Goal: Task Accomplishment & Management: Use online tool/utility

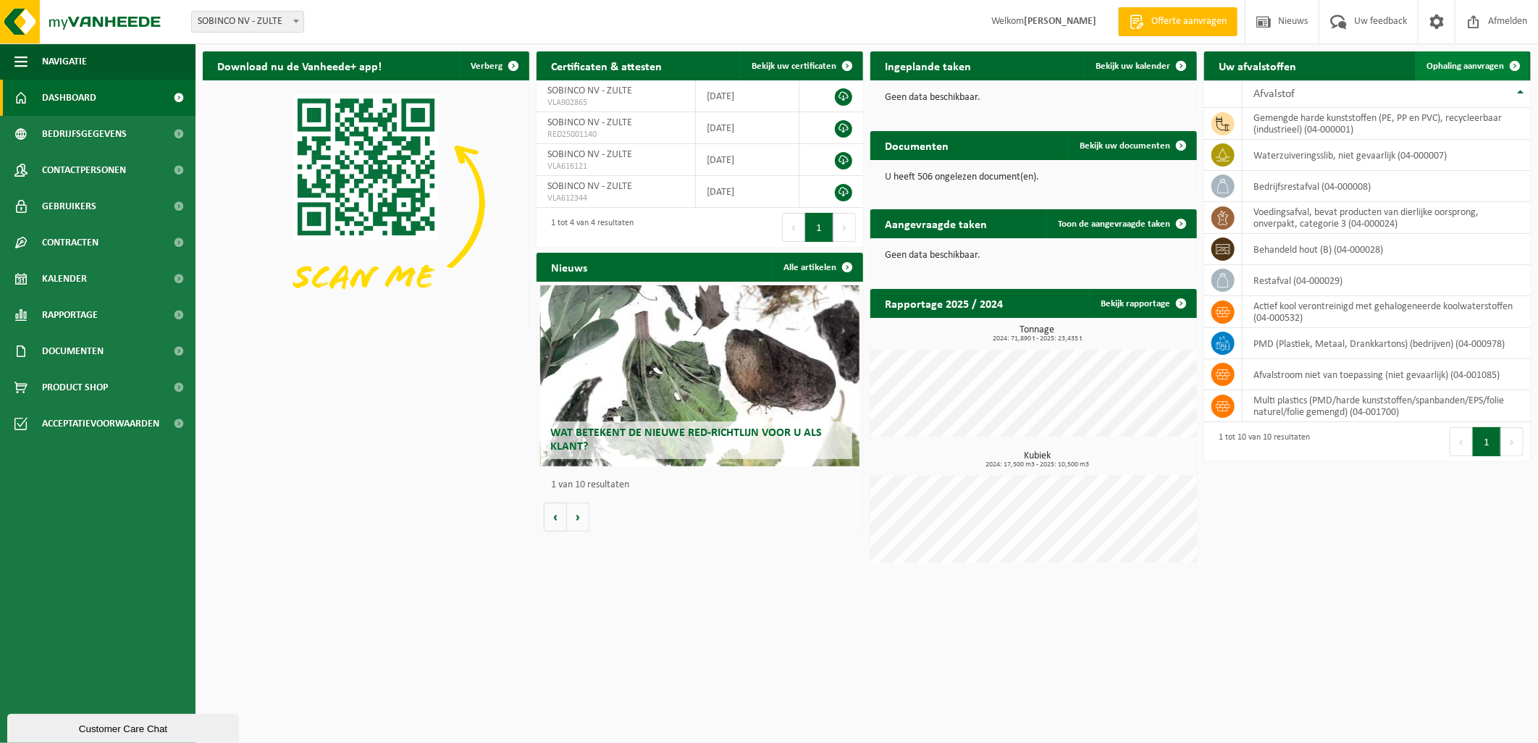
click at [1435, 59] on link "Ophaling aanvragen" at bounding box center [1472, 65] width 114 height 29
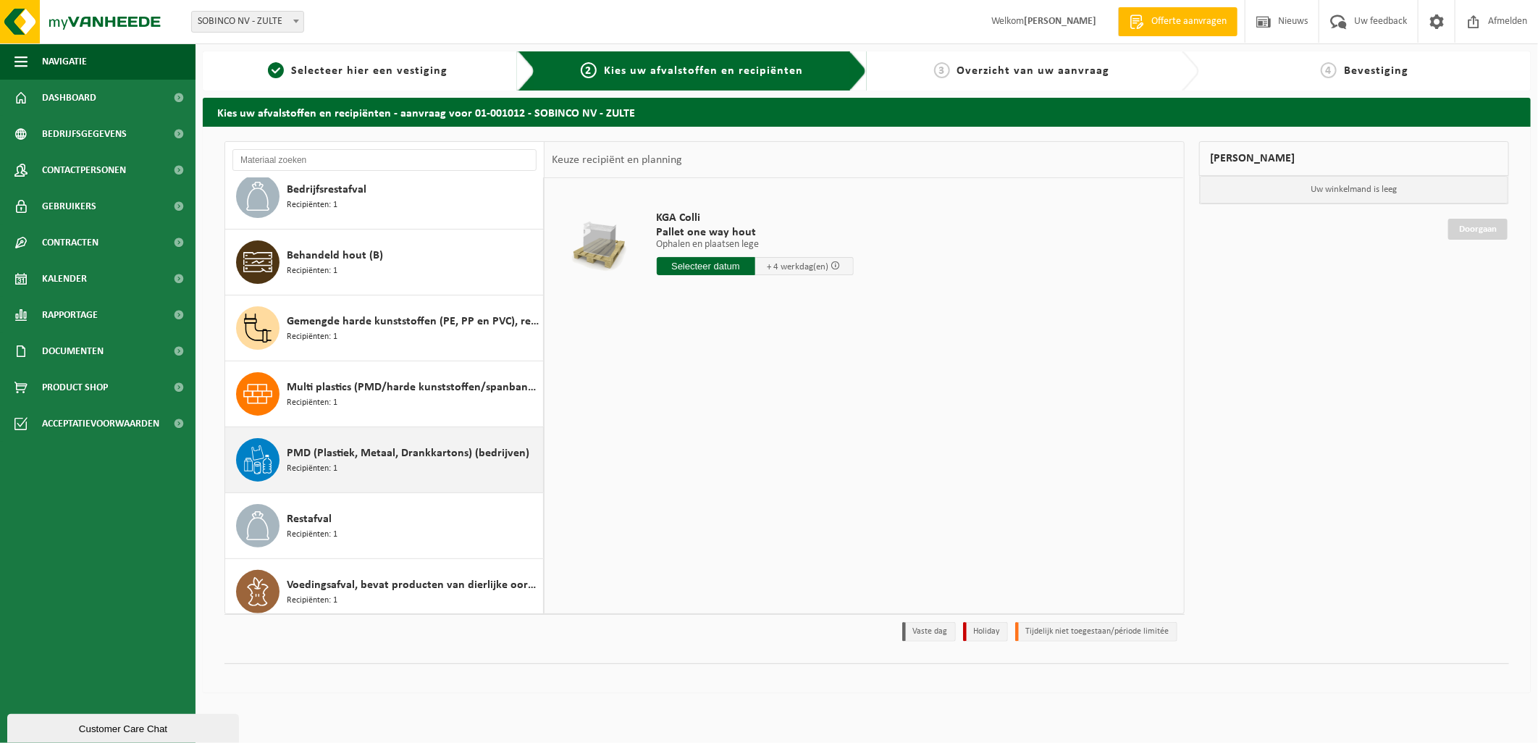
scroll to position [157, 0]
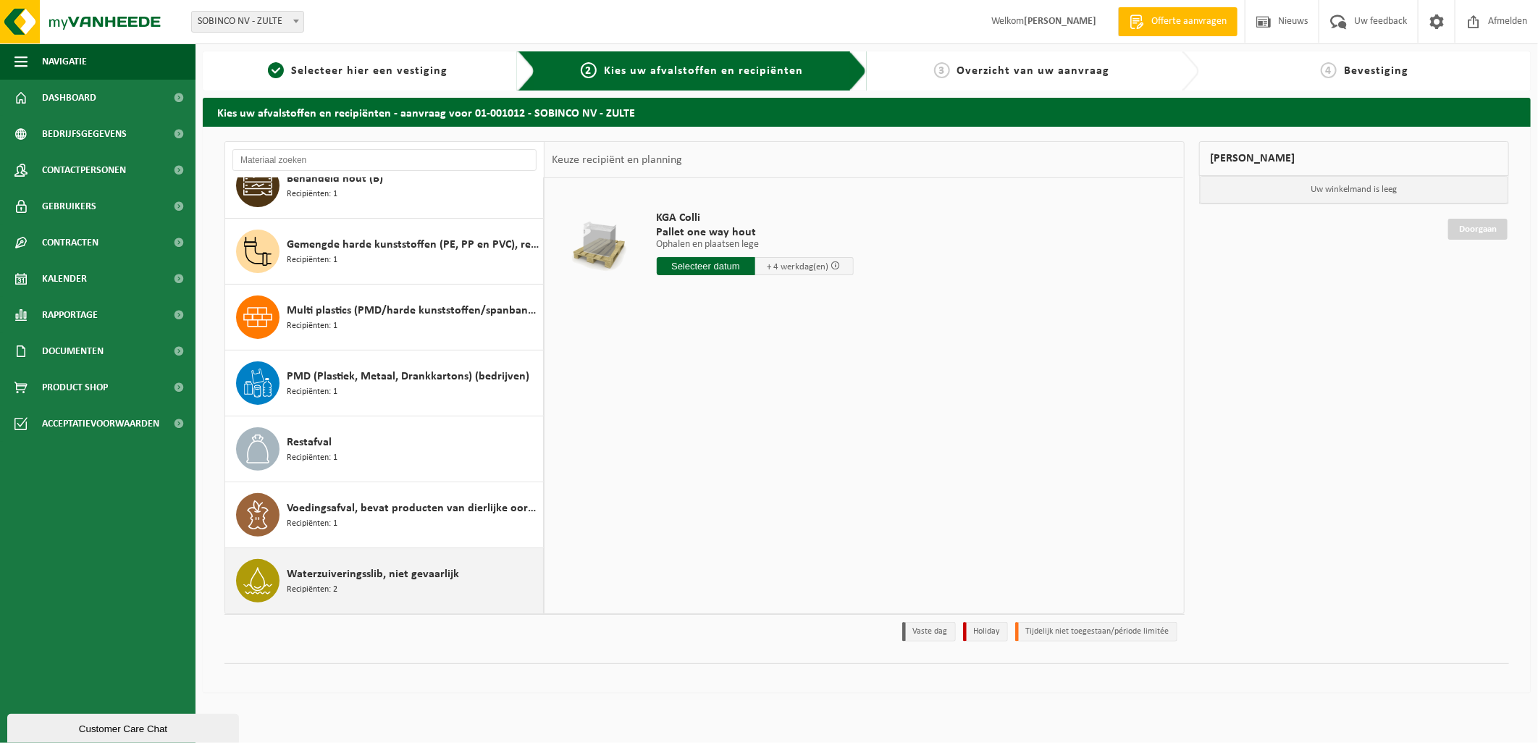
click at [377, 580] on span "Waterzuiveringsslib, niet gevaarlijk" at bounding box center [373, 574] width 172 height 17
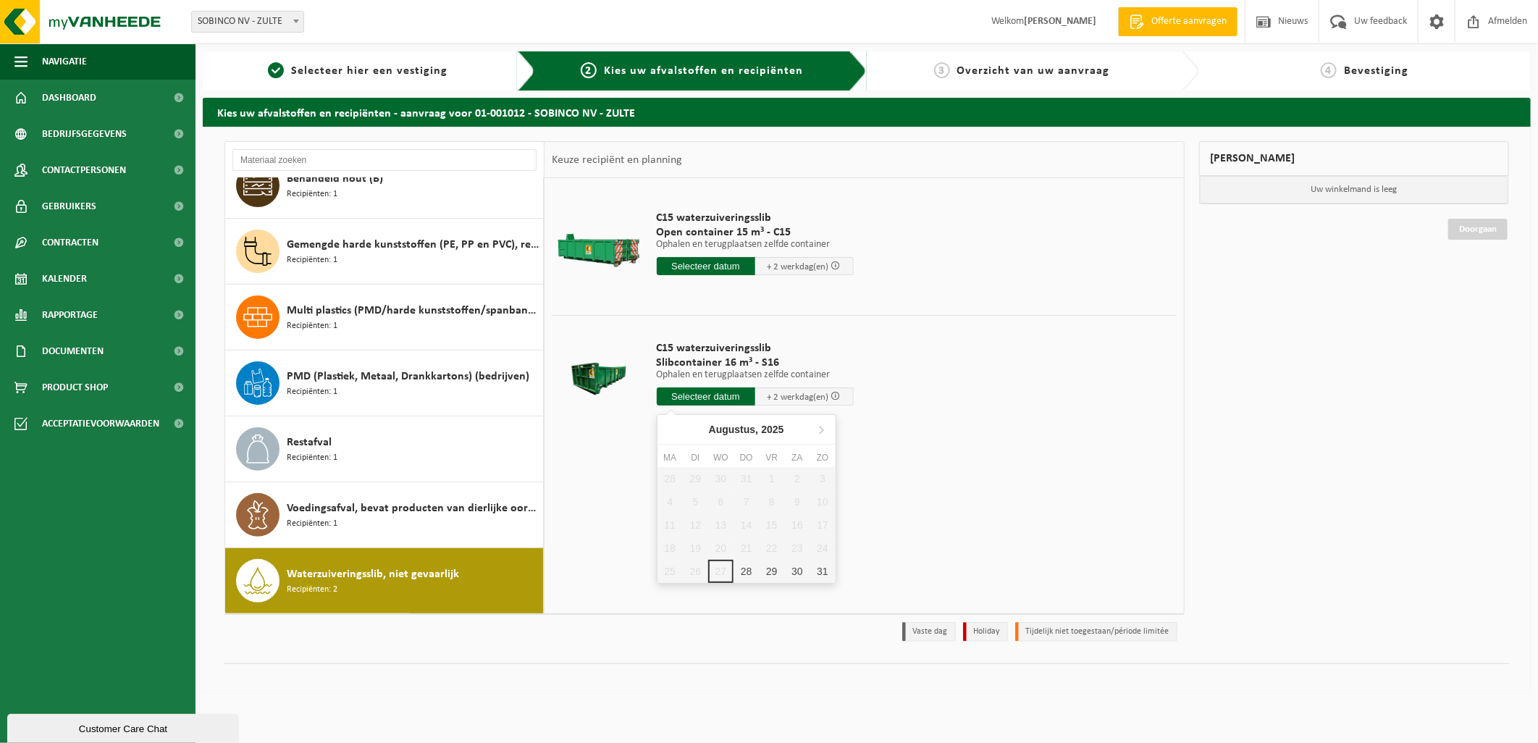
click at [707, 399] on input "text" at bounding box center [706, 396] width 98 height 18
click at [748, 569] on div "28" at bounding box center [746, 571] width 25 height 23
type input "Van [DATE]"
type input "2025-08-28"
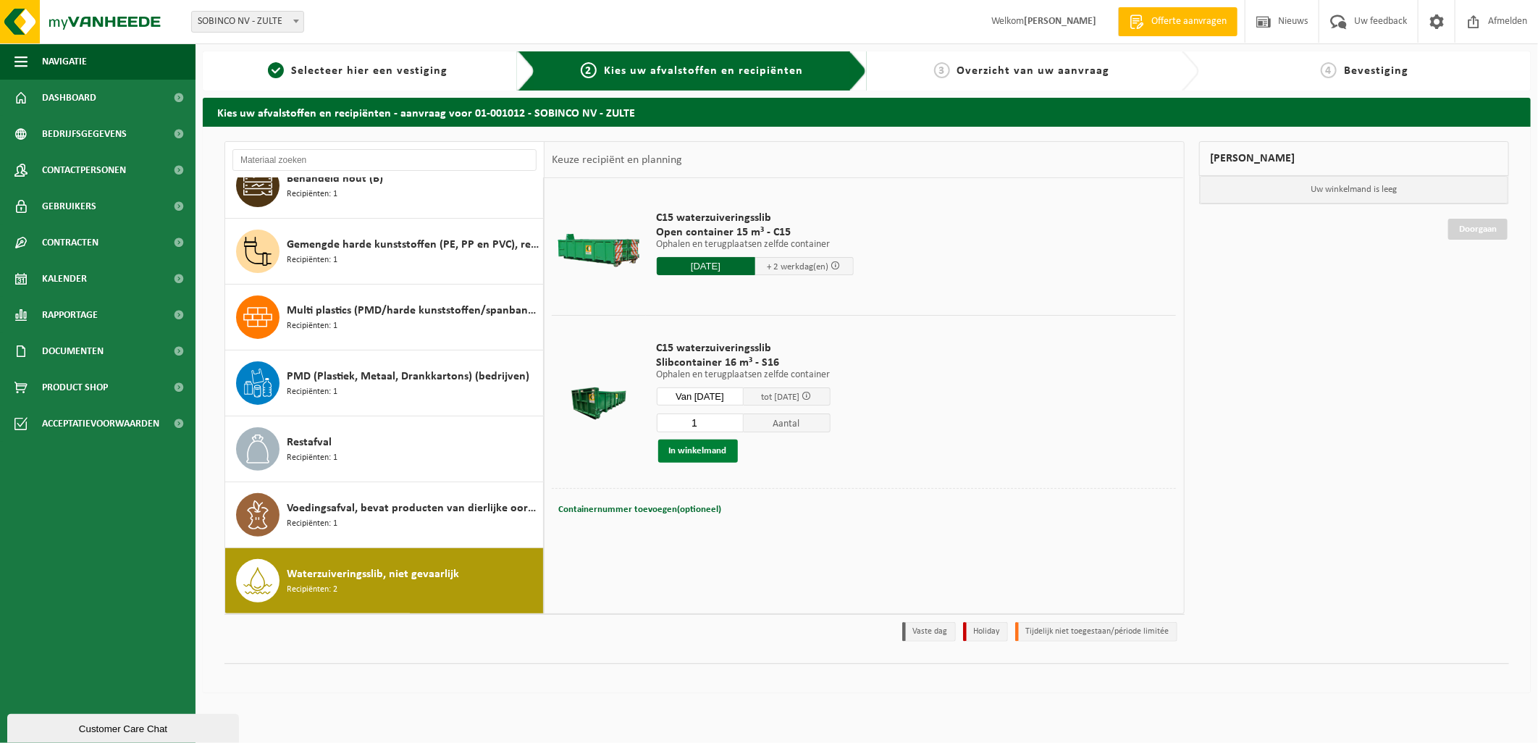
click at [703, 447] on button "In winkelmand" at bounding box center [698, 451] width 80 height 23
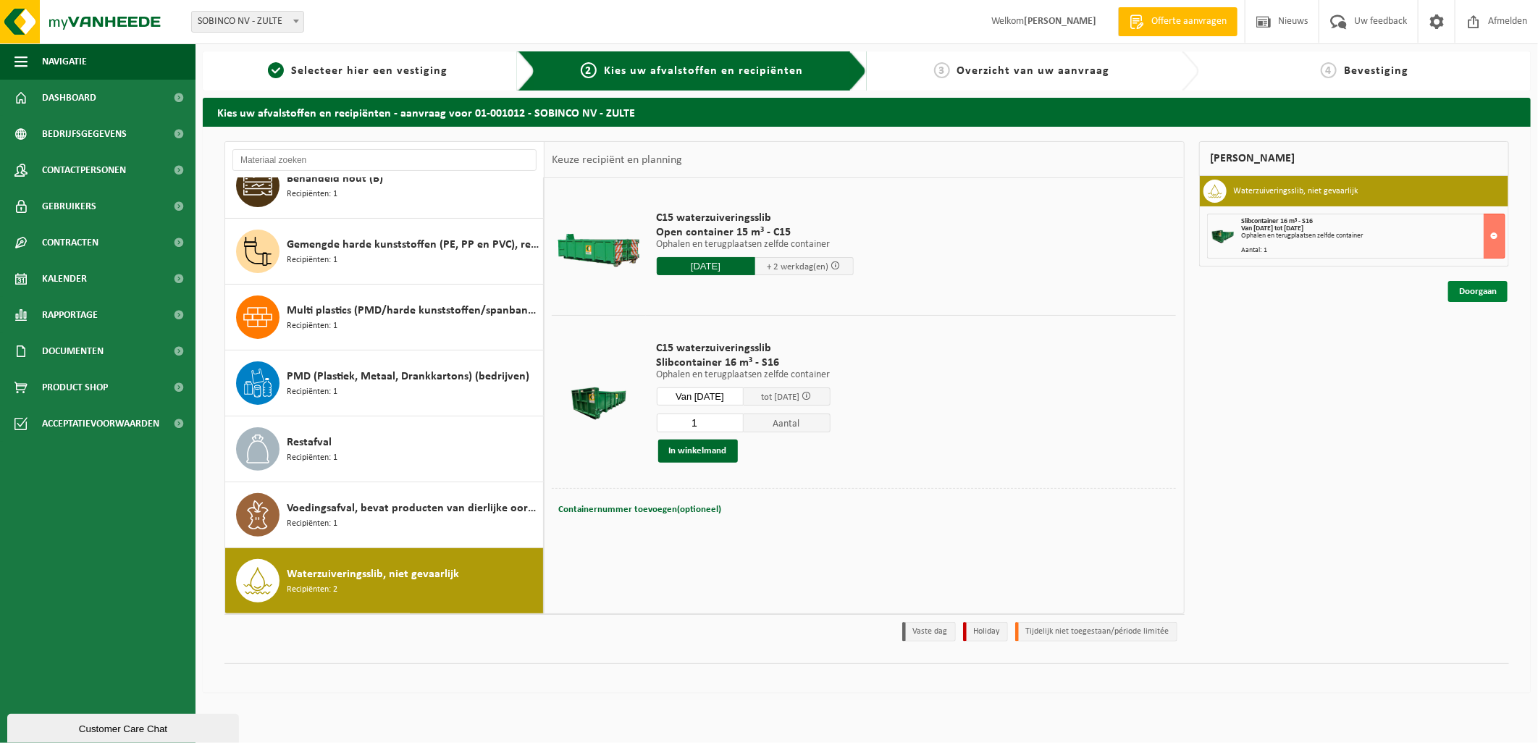
click at [1474, 291] on link "Doorgaan" at bounding box center [1477, 291] width 59 height 21
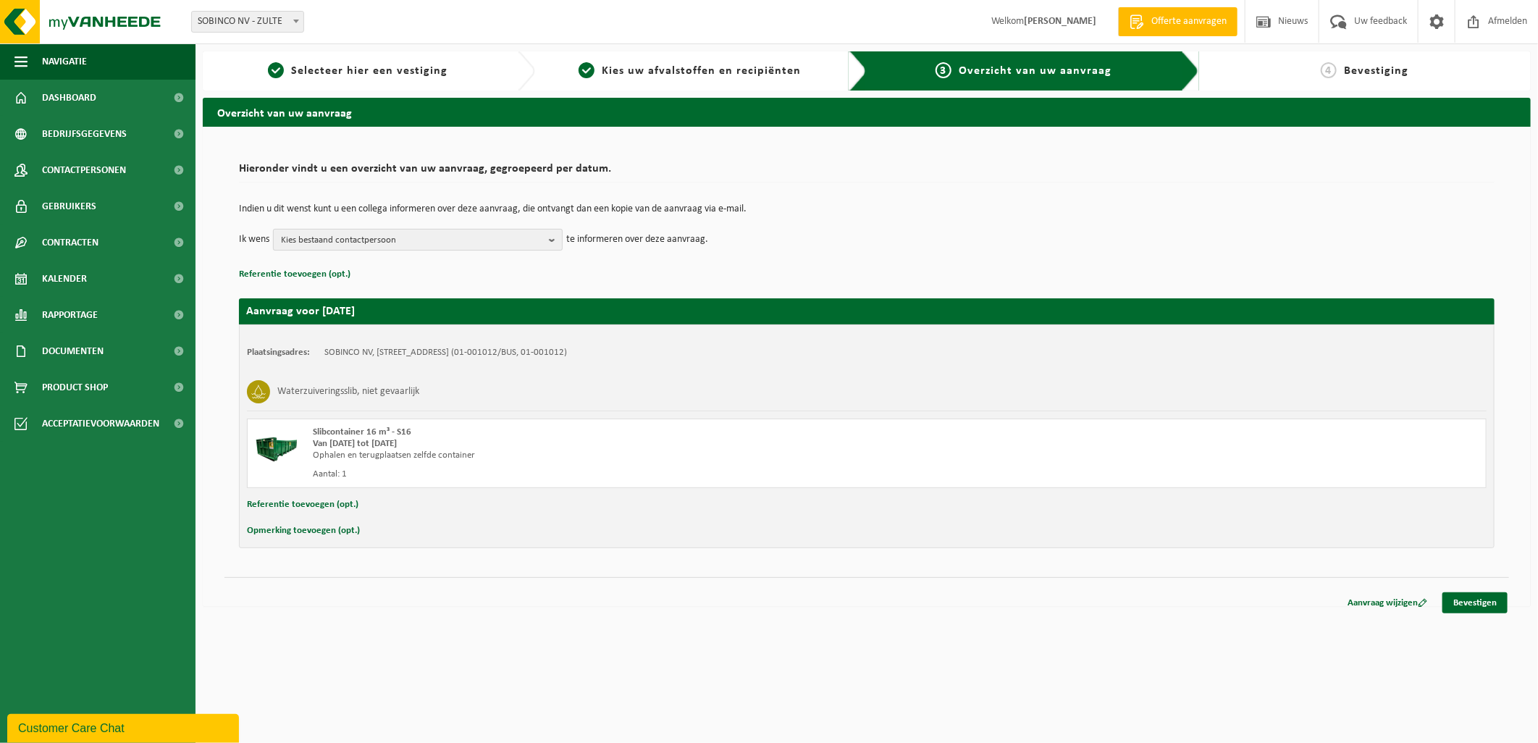
click at [454, 234] on span "Kies bestaand contactpersoon" at bounding box center [412, 241] width 262 height 22
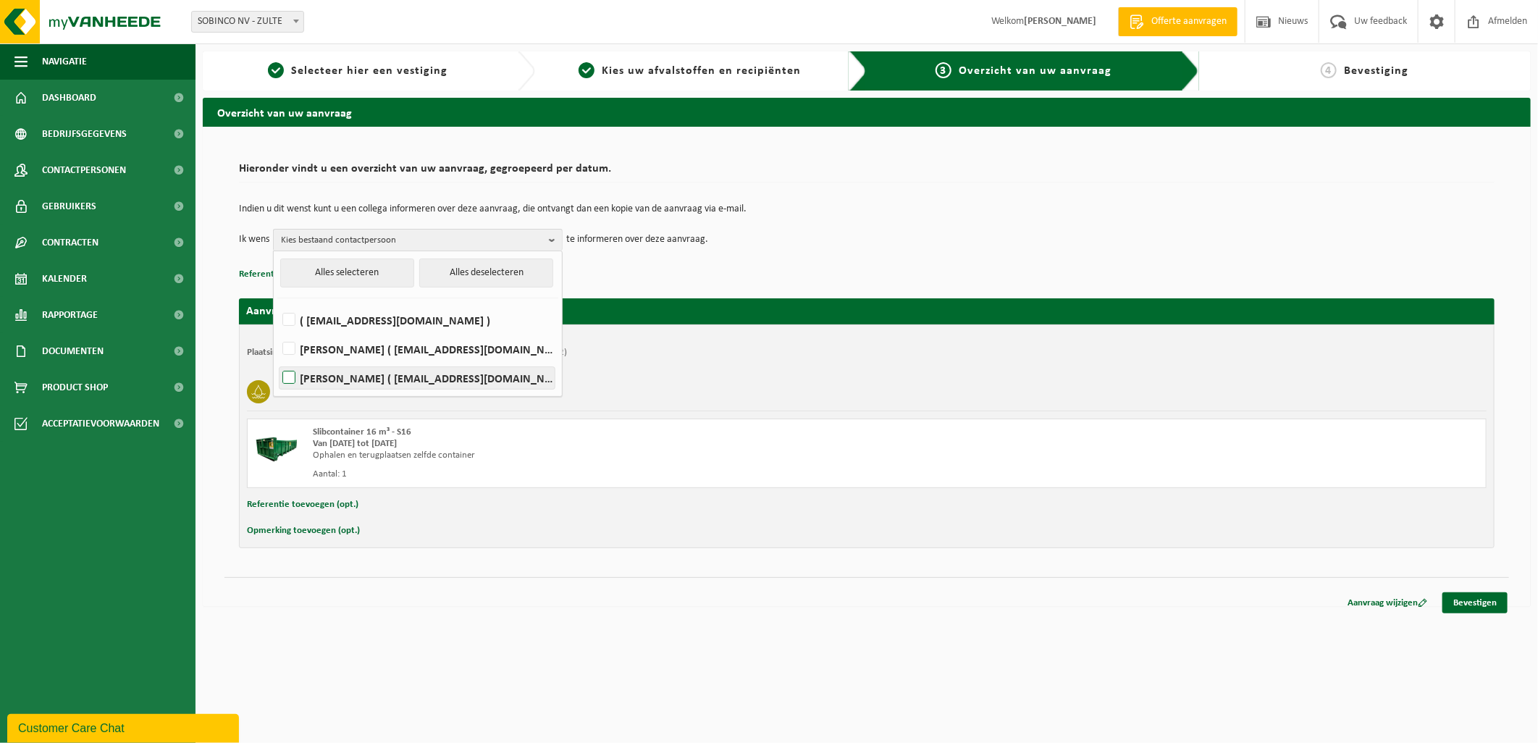
click at [293, 375] on label "Koen Decabooter ( intern_transport@sobinco.com )" at bounding box center [417, 378] width 275 height 22
click at [277, 360] on input "Koen Decabooter ( intern_transport@sobinco.com )" at bounding box center [277, 359] width 1 height 1
checkbox input "true"
click at [806, 254] on div "Indien u dit wenst kunt u een collega informeren over deze aanvraag, die ontvan…" at bounding box center [867, 227] width 1256 height 75
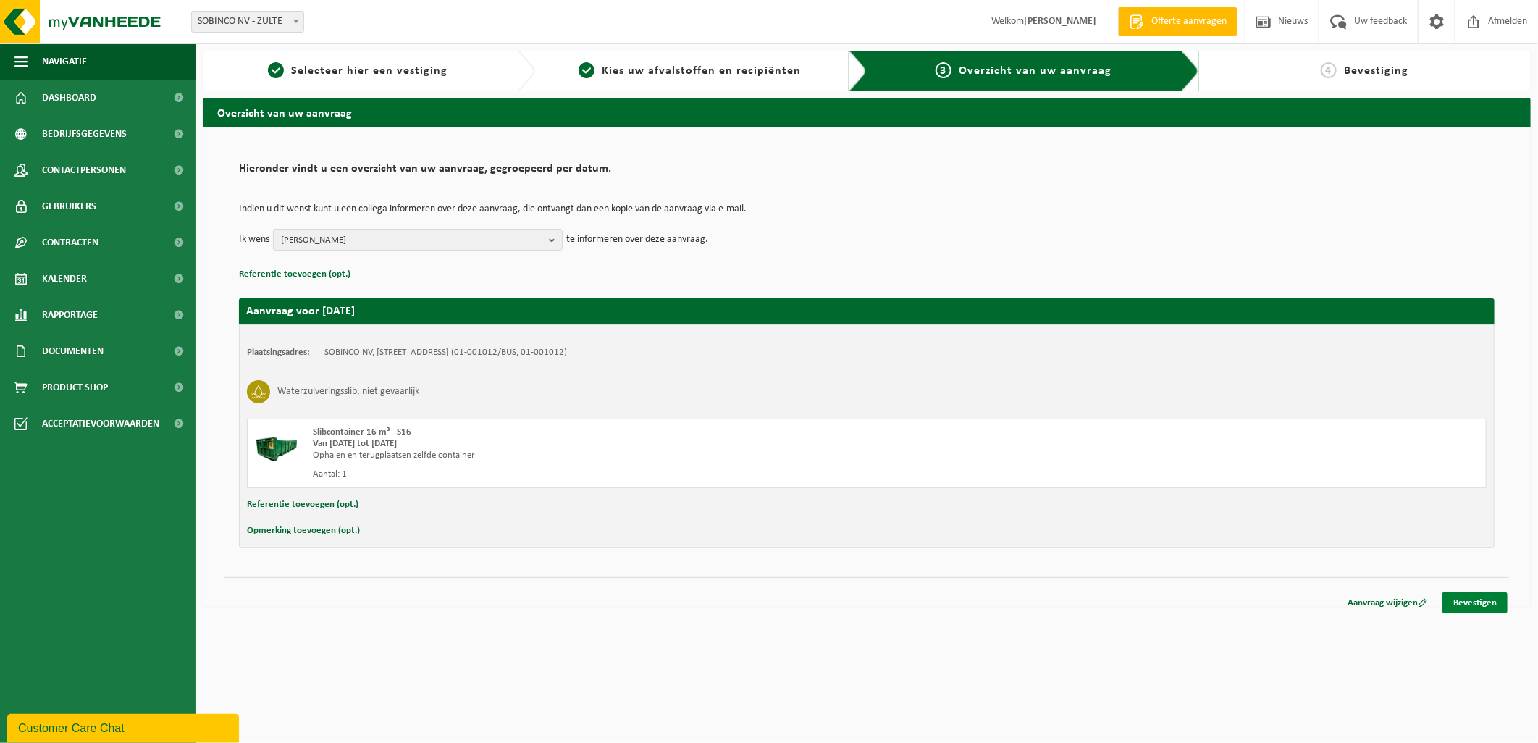
click at [1470, 604] on link "Bevestigen" at bounding box center [1475, 602] width 65 height 21
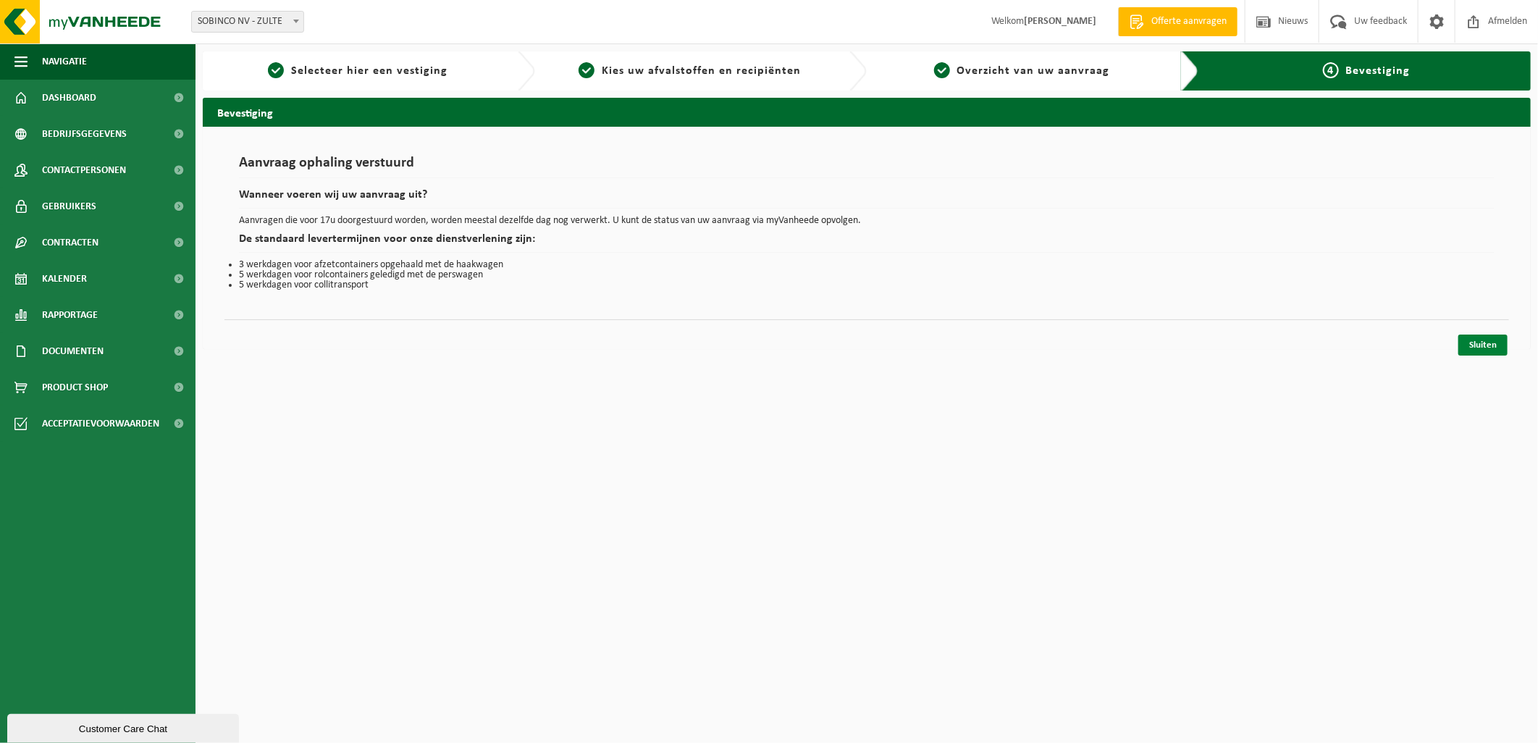
click at [1486, 348] on link "Sluiten" at bounding box center [1483, 345] width 49 height 21
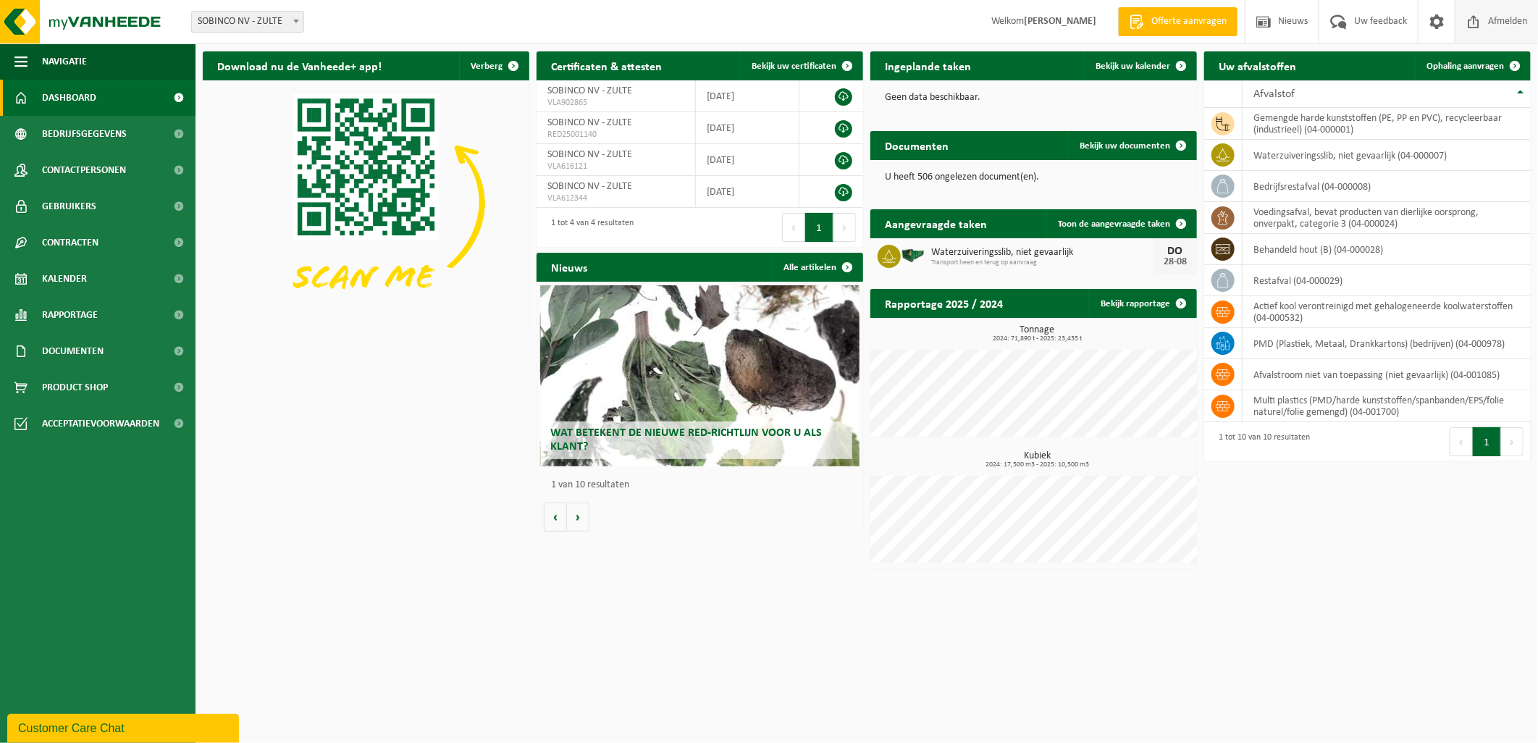
click at [1496, 25] on span "Afmelden" at bounding box center [1508, 21] width 46 height 43
